Goal: Information Seeking & Learning: Learn about a topic

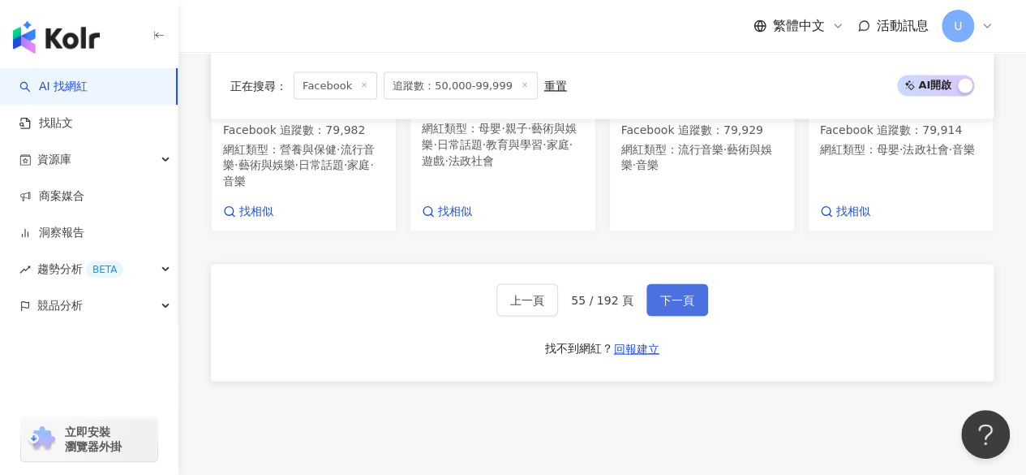
scroll to position [1579, 0]
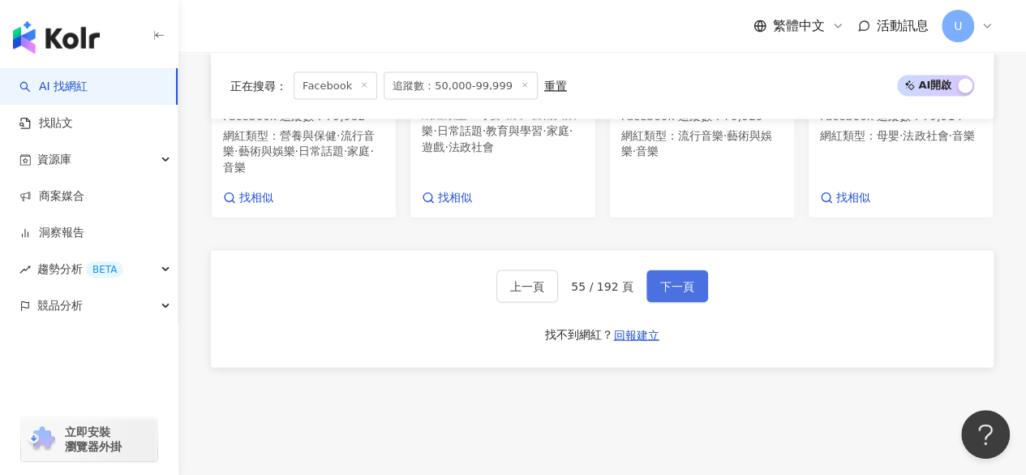
click at [668, 286] on span "下一頁" at bounding box center [677, 286] width 34 height 13
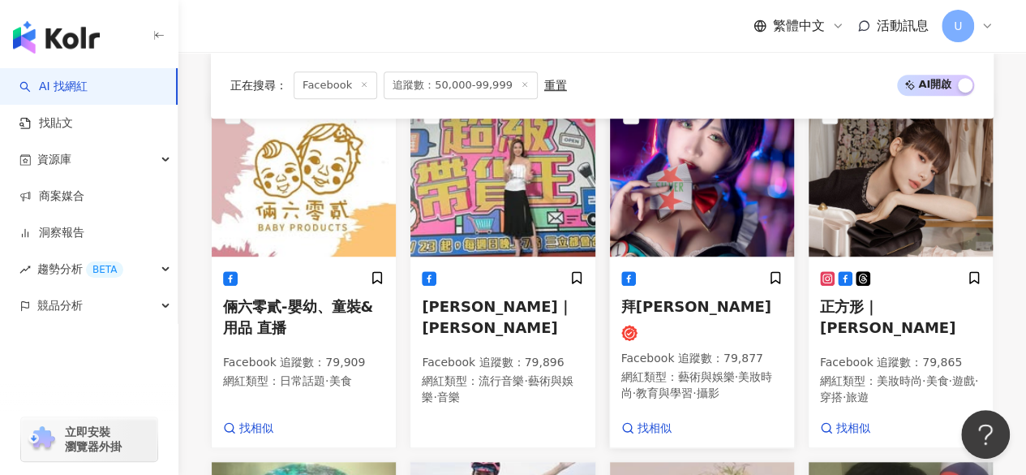
scroll to position [566, 0]
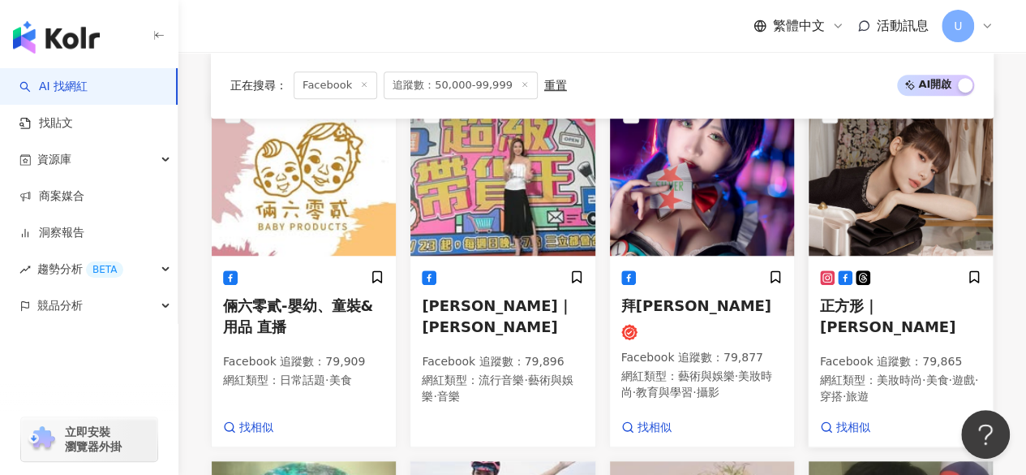
click at [873, 174] on img at bounding box center [901, 174] width 184 height 162
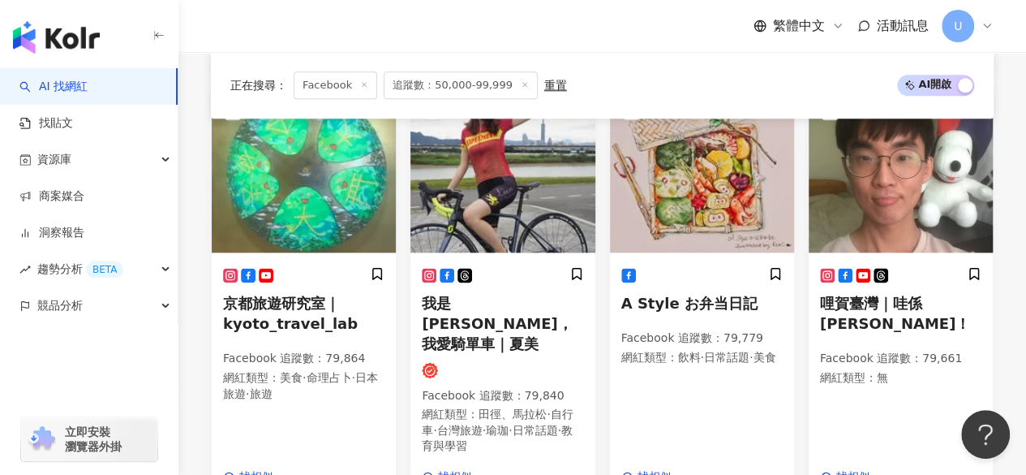
scroll to position [944, 0]
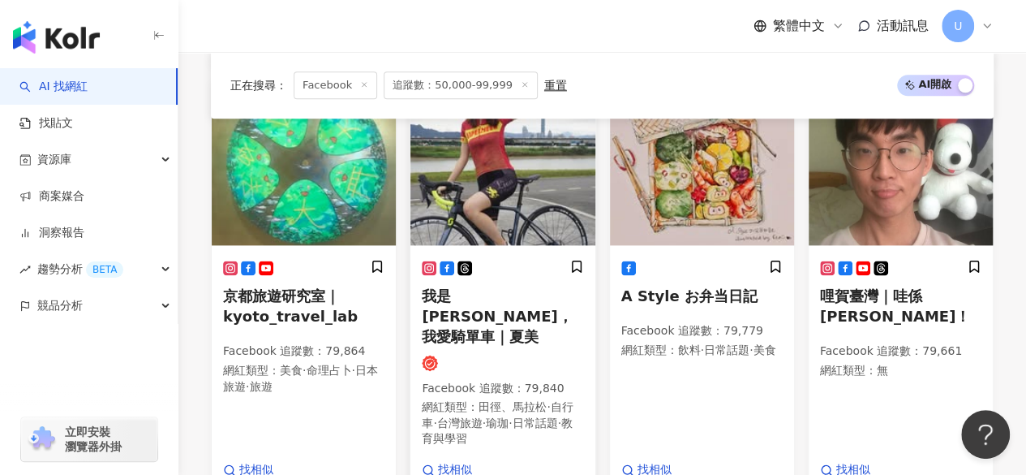
click at [527, 208] on img at bounding box center [503, 164] width 184 height 162
click at [892, 184] on img at bounding box center [901, 164] width 184 height 162
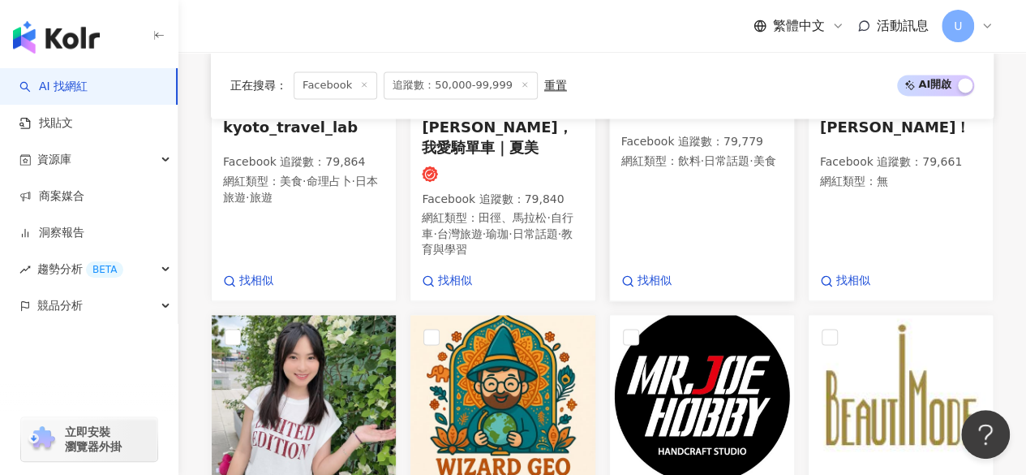
scroll to position [1313, 0]
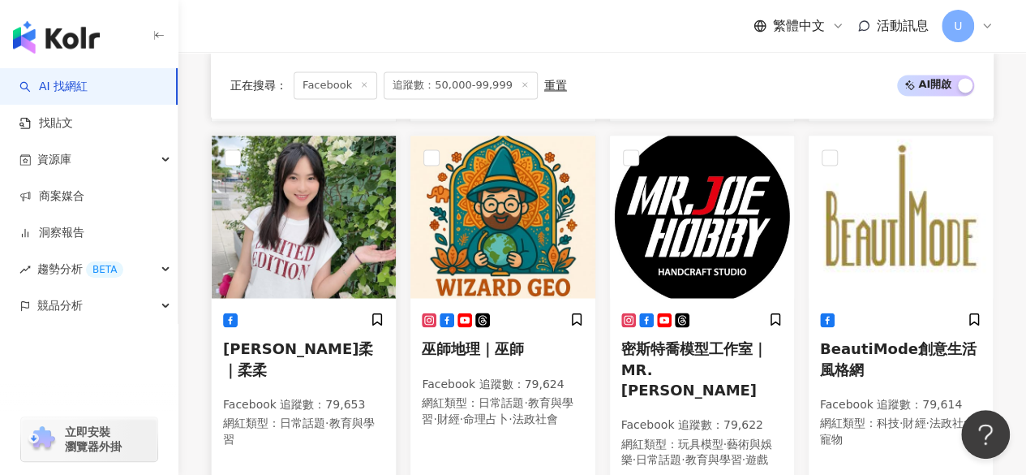
click at [325, 209] on img at bounding box center [304, 216] width 184 height 162
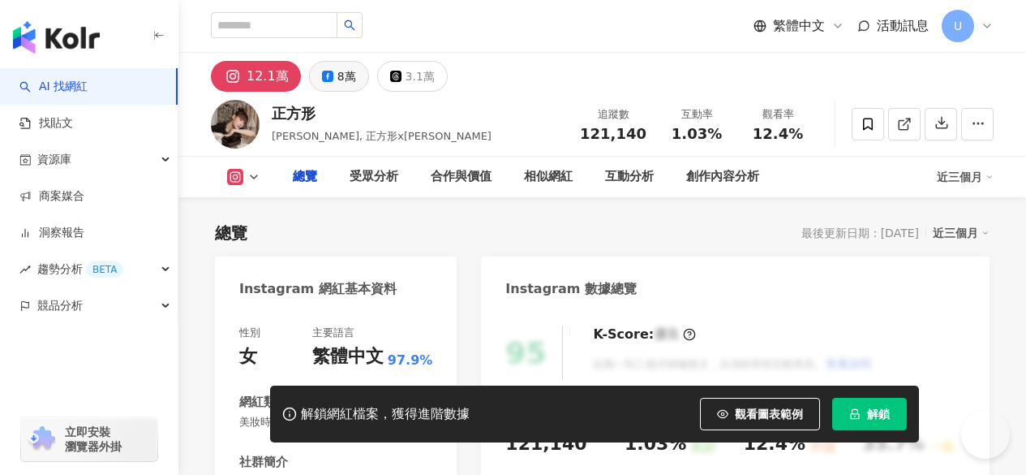
click at [342, 78] on div "8萬" at bounding box center [346, 76] width 19 height 23
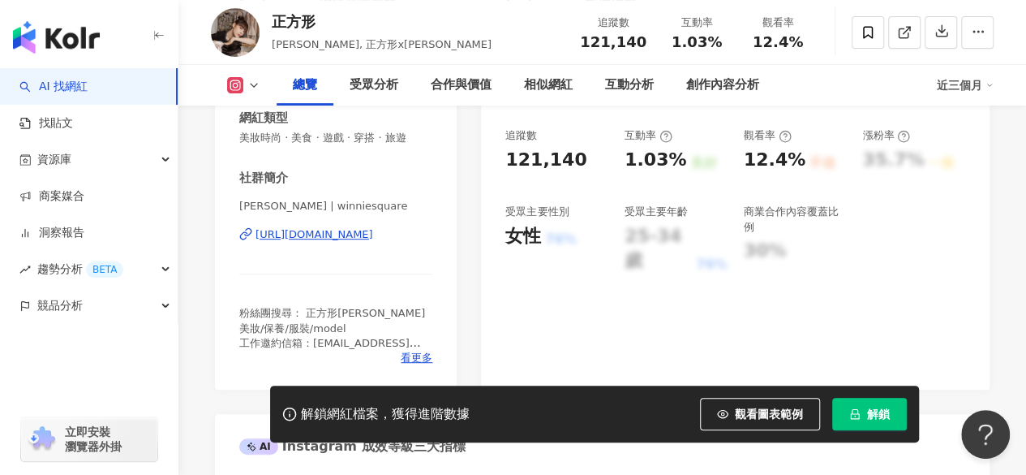
scroll to position [277, 0]
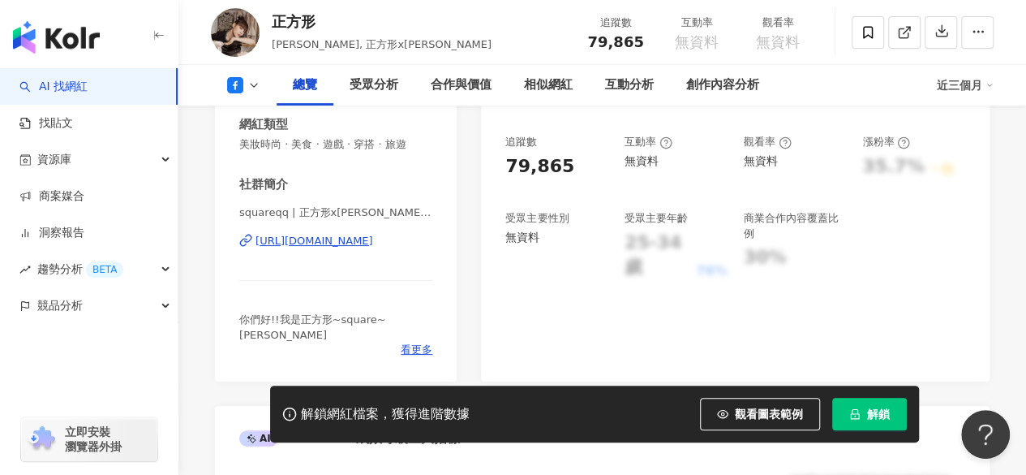
click at [332, 239] on div "https://www.facebook.com/397976130287350" at bounding box center [315, 241] width 118 height 15
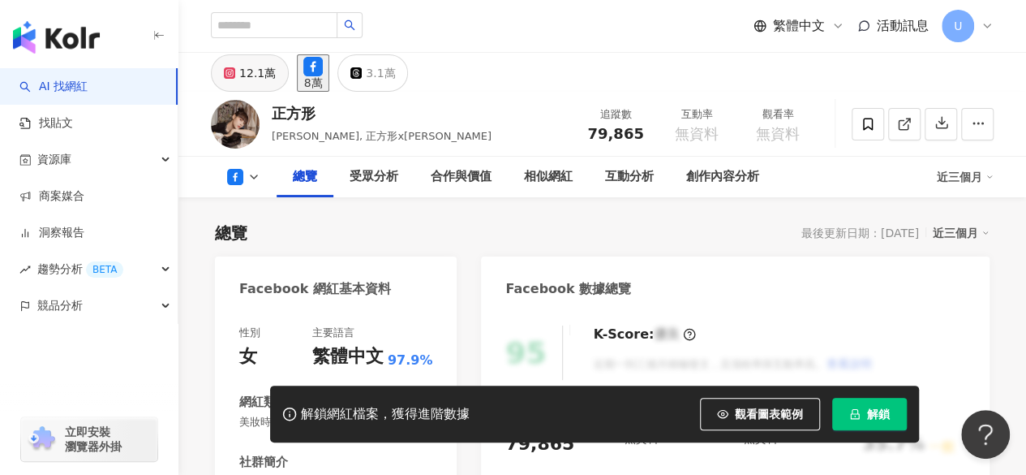
click at [246, 80] on div "12.1萬" at bounding box center [257, 73] width 37 height 23
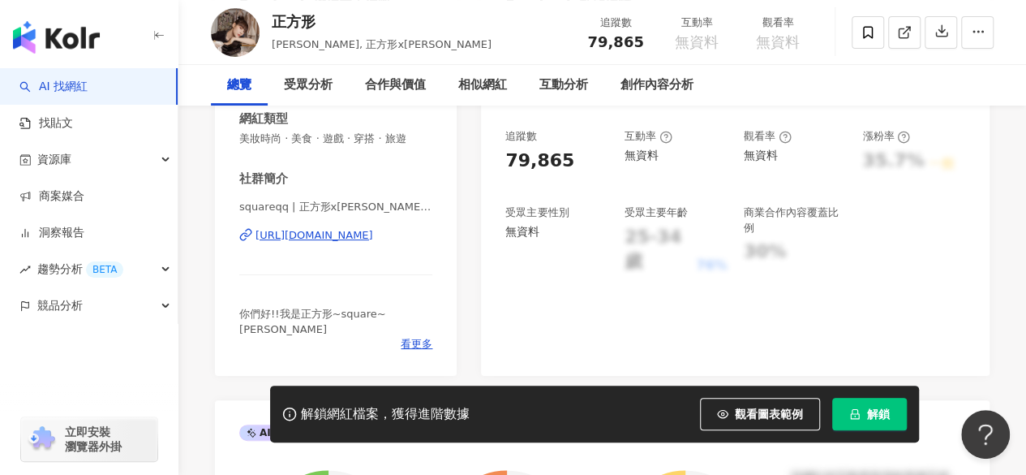
scroll to position [284, 0]
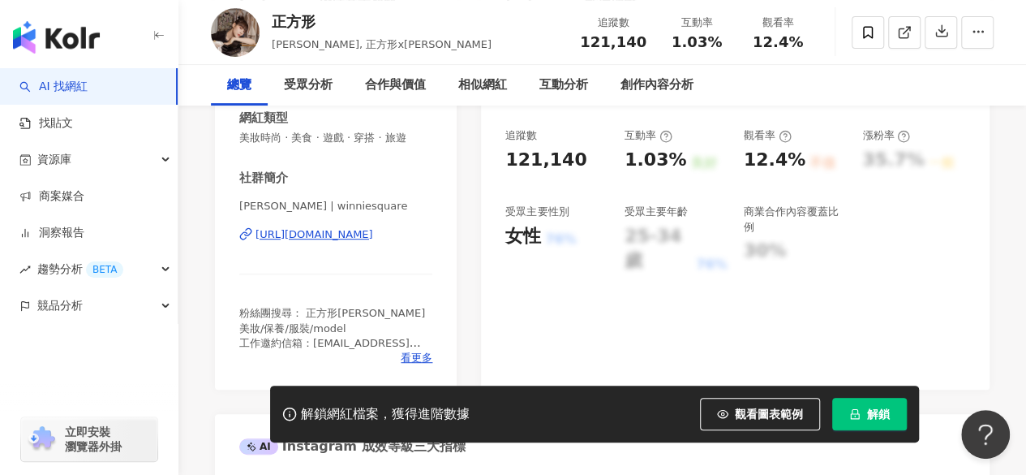
click at [321, 237] on div "https://www.instagram.com/winniesquare/" at bounding box center [315, 234] width 118 height 15
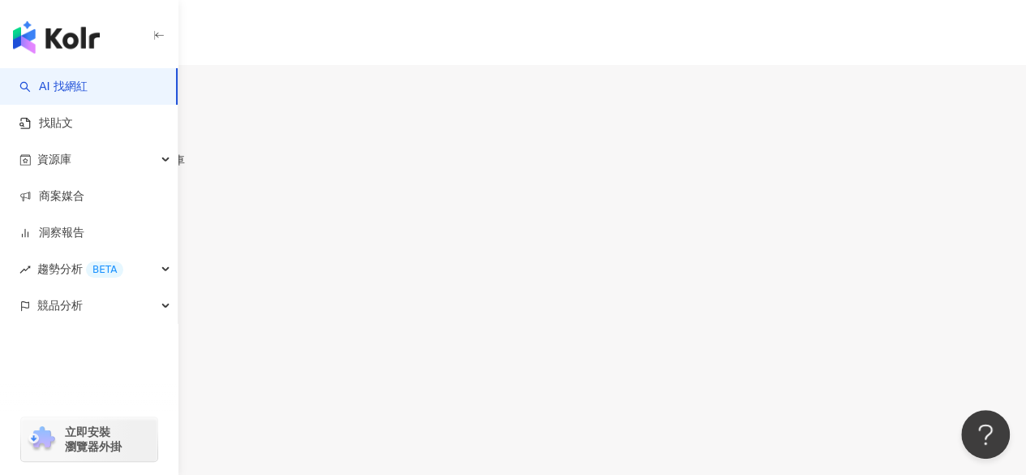
click at [67, 89] on div "8萬" at bounding box center [58, 95] width 19 height 13
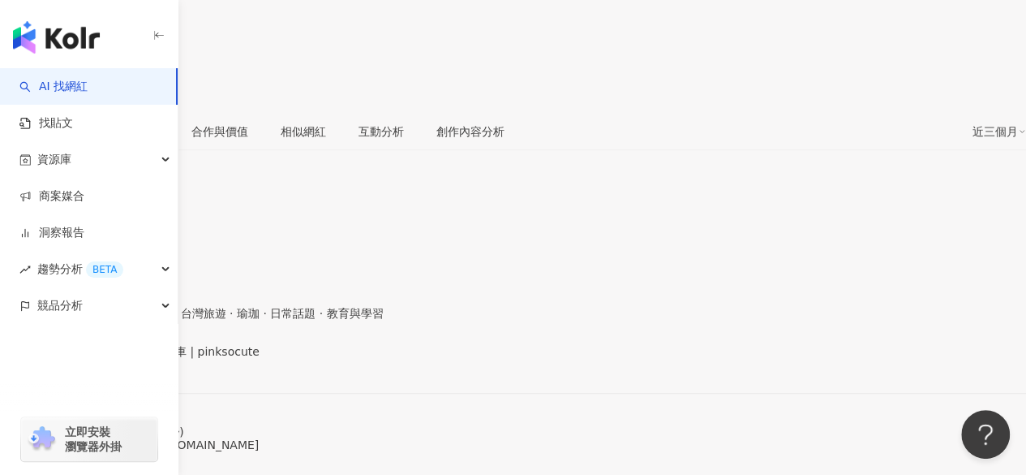
click at [143, 359] on div "https://www.facebook.com/1414972942051224" at bounding box center [79, 365] width 127 height 13
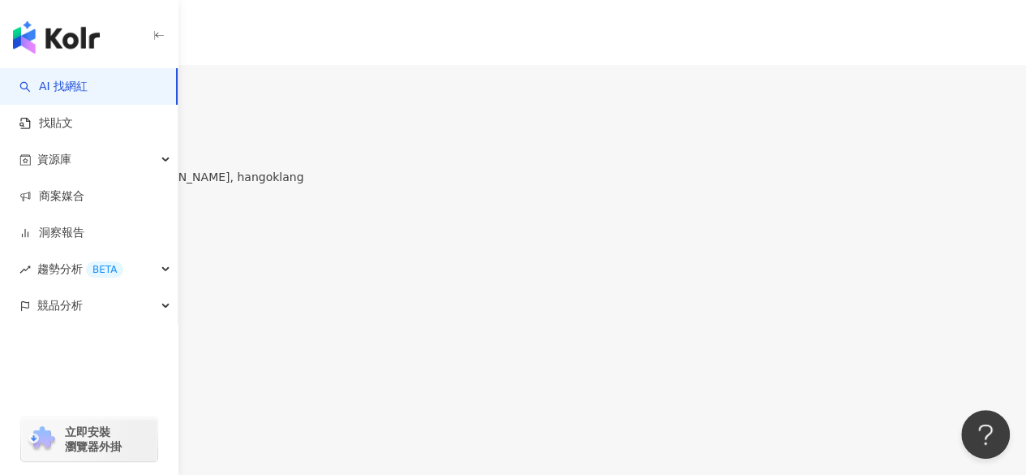
click at [60, 89] on div "8萬" at bounding box center [50, 95] width 19 height 13
